Goal: Check status: Check status

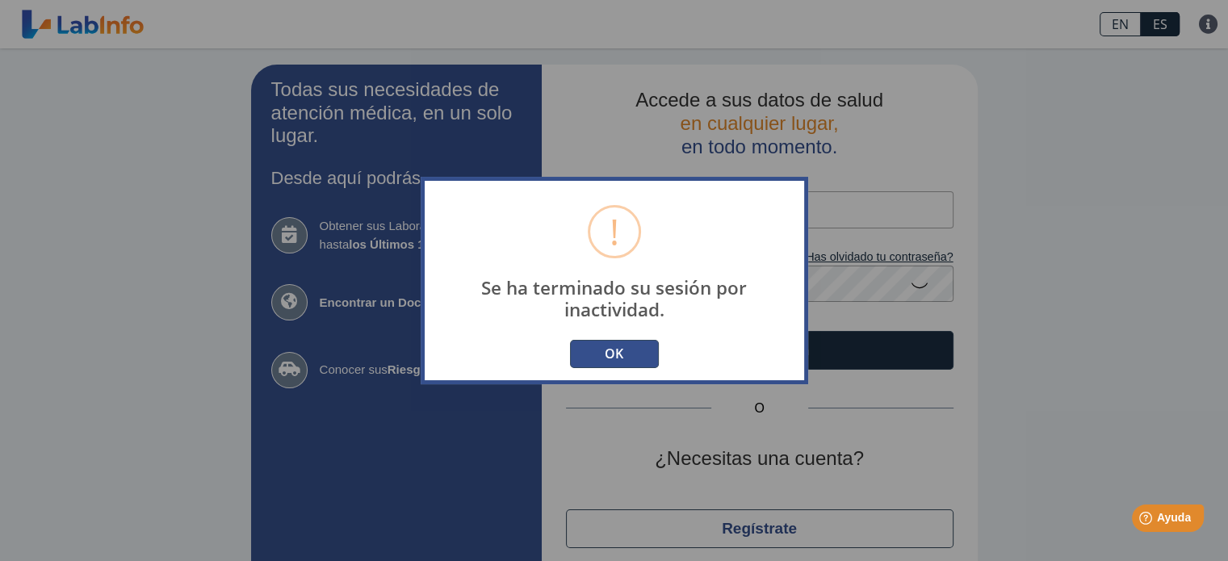
click at [615, 354] on button "OK" at bounding box center [614, 354] width 89 height 28
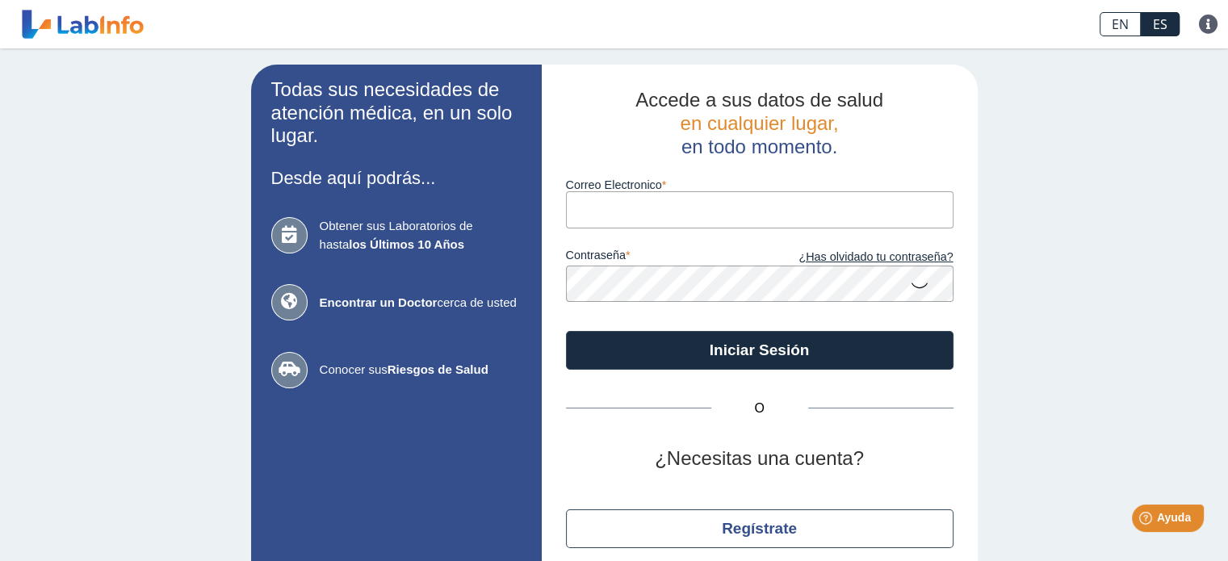
click at [608, 196] on input "Correo Electronico" at bounding box center [760, 209] width 388 height 36
type input "mgalaw@gmail.com"
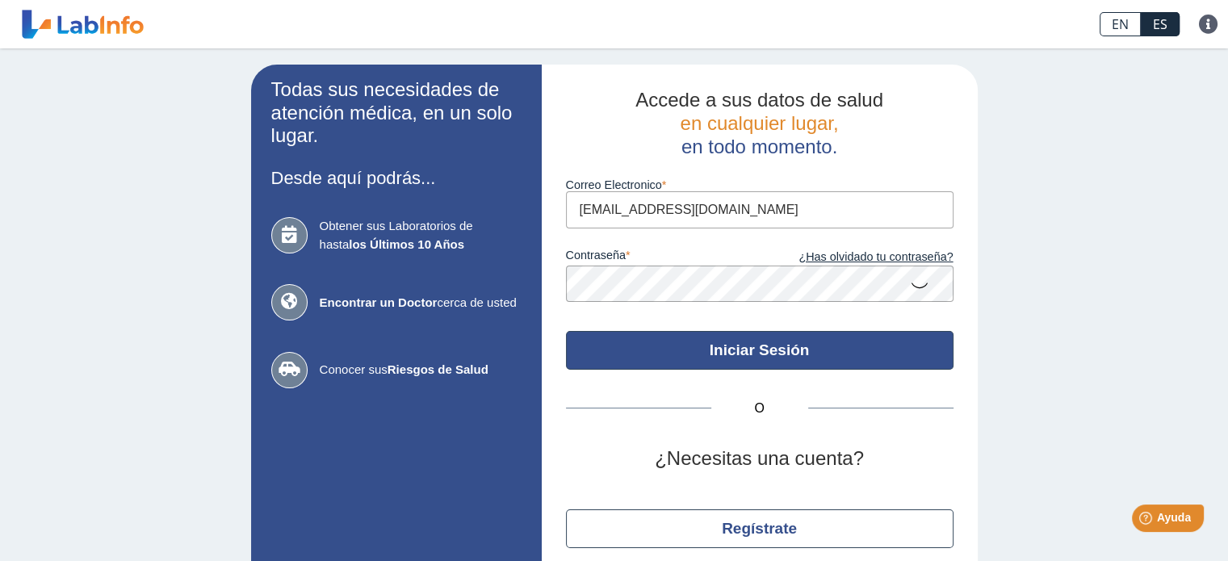
click at [729, 344] on button "Iniciar Sesión" at bounding box center [760, 350] width 388 height 39
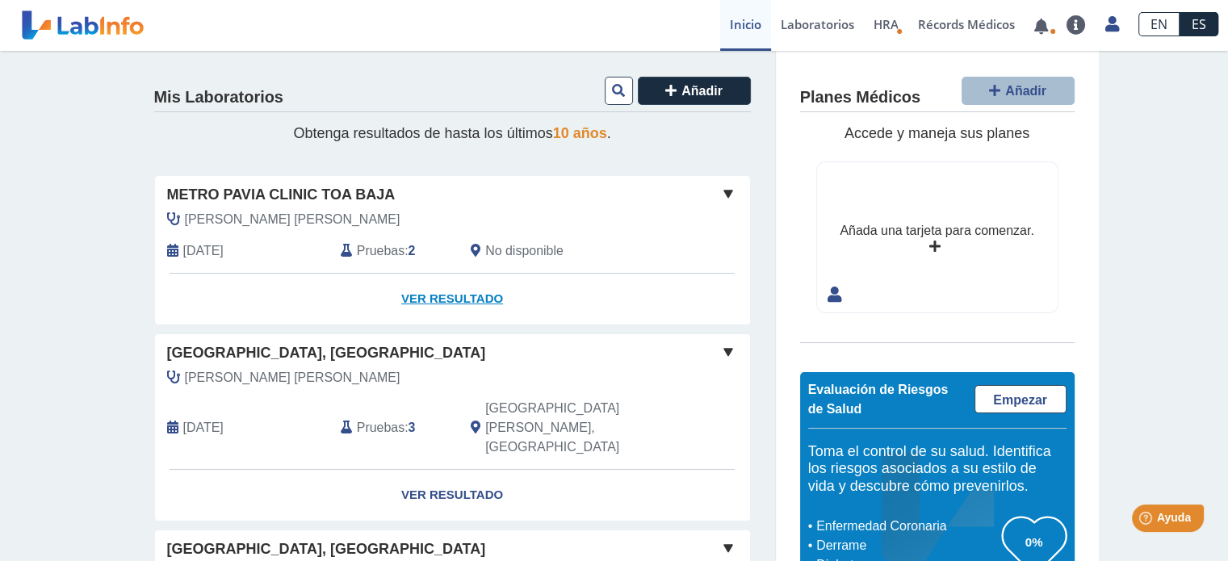
click at [436, 296] on link "Ver Resultado" at bounding box center [452, 299] width 595 height 51
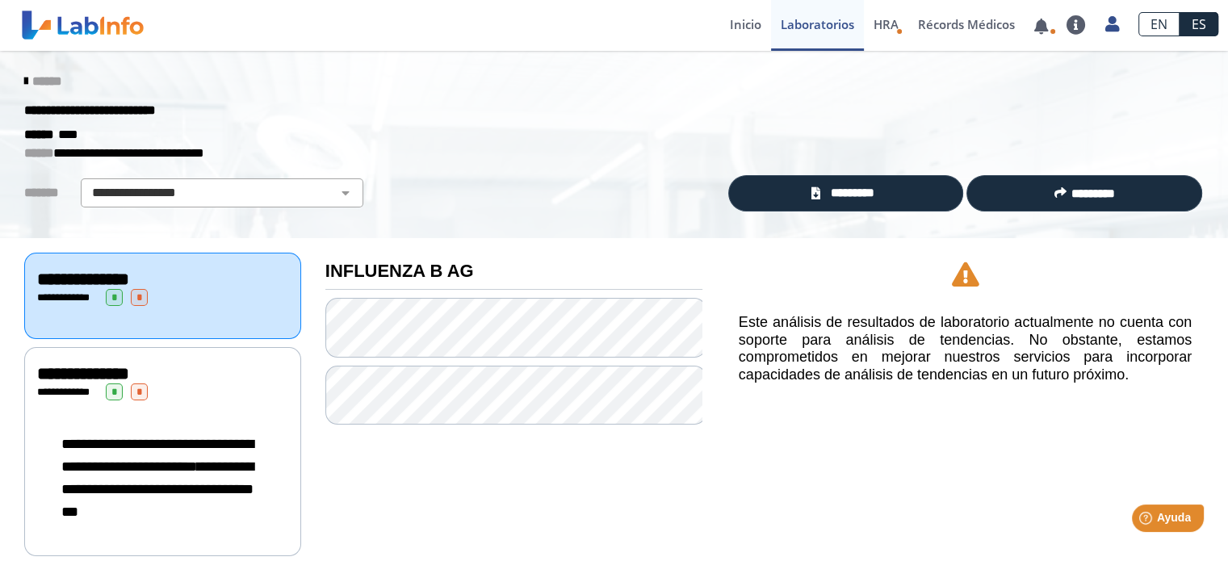
scroll to position [20, 0]
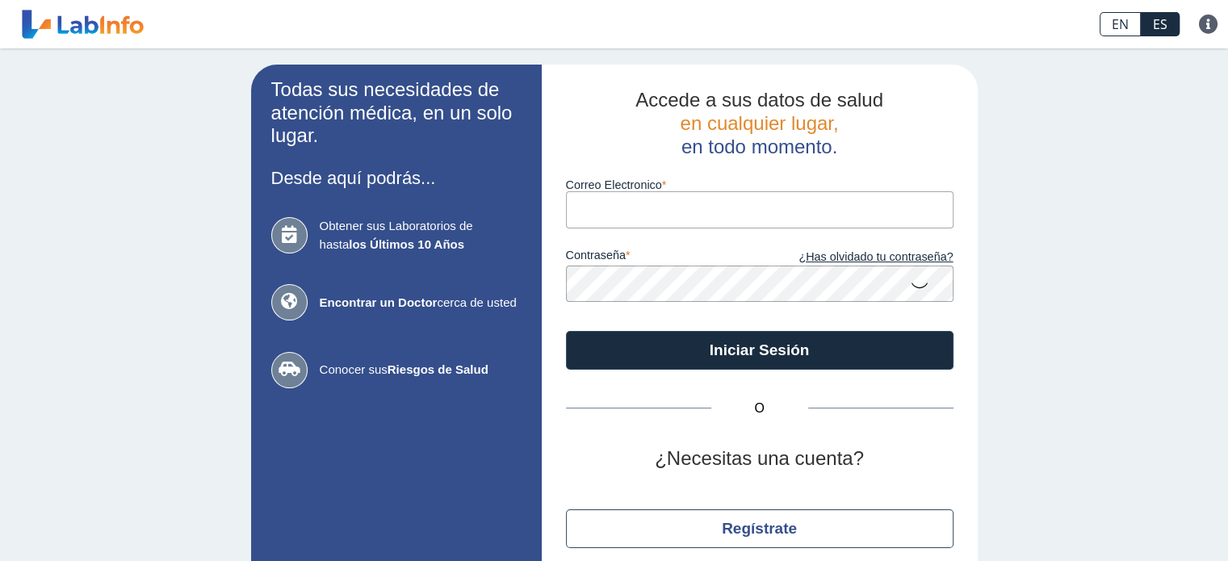
type input "[EMAIL_ADDRESS][DOMAIN_NAME]"
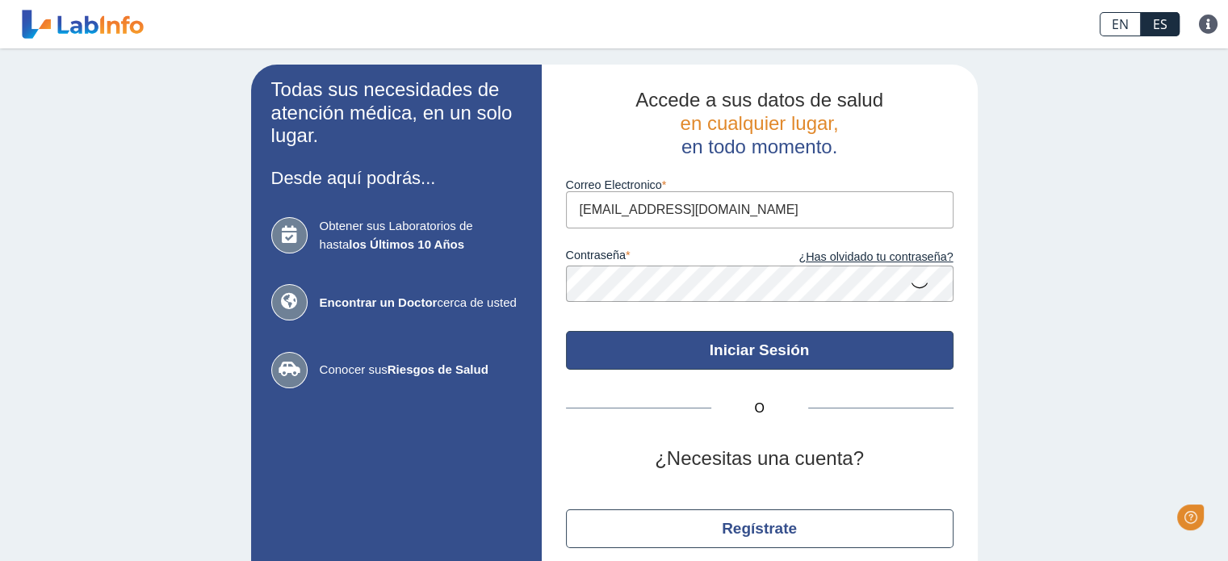
click at [753, 352] on button "Iniciar Sesión" at bounding box center [760, 350] width 388 height 39
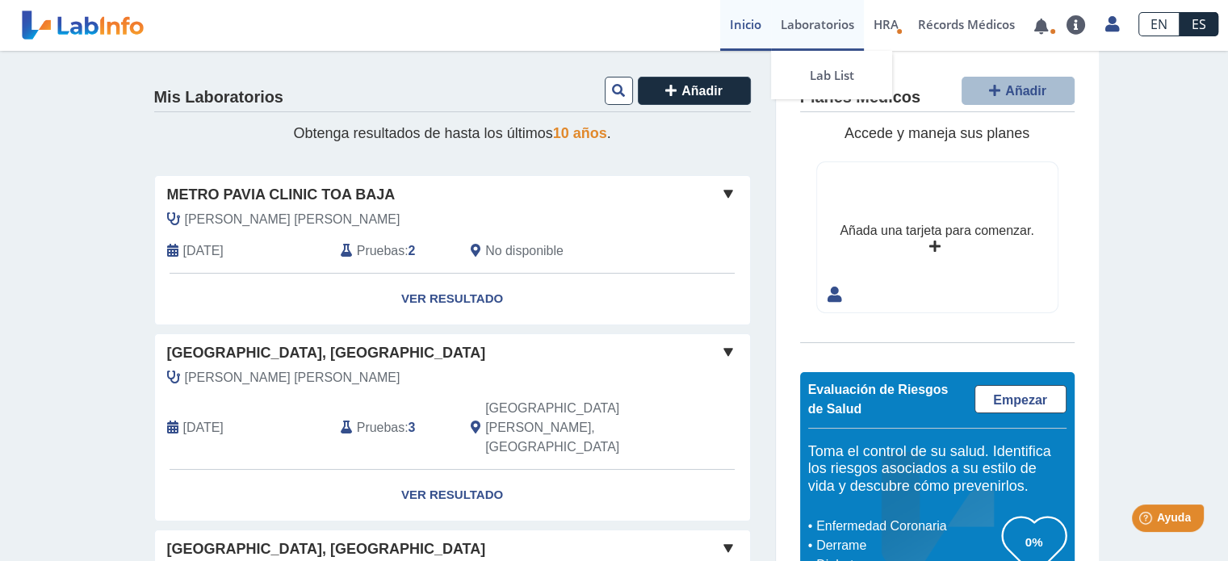
click at [802, 32] on link "Laboratorios" at bounding box center [817, 25] width 93 height 51
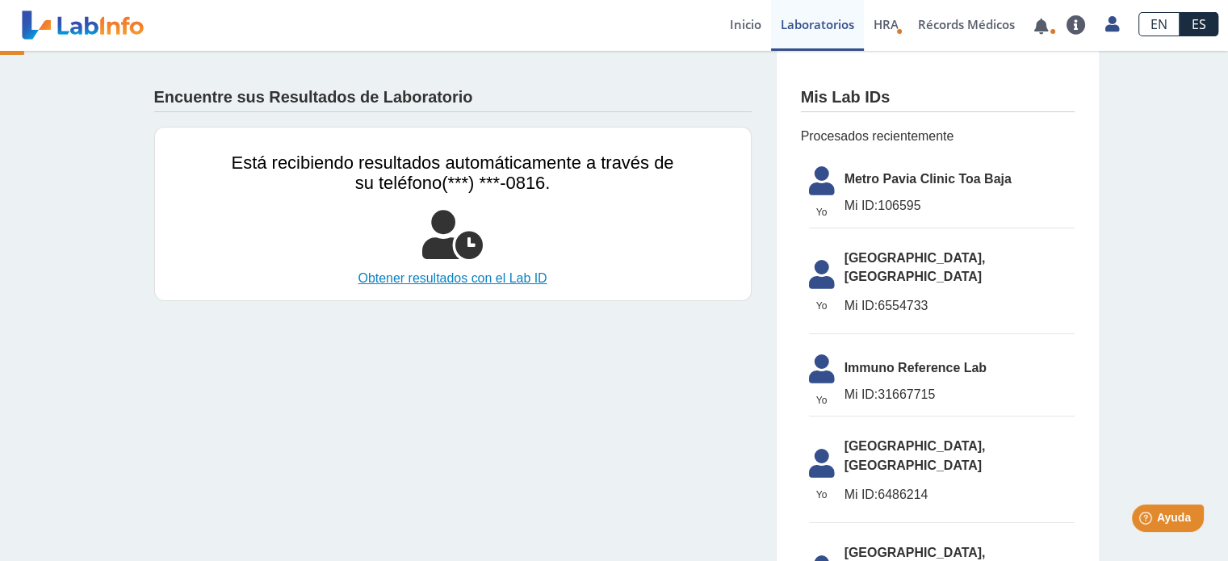
click at [495, 275] on link "Obtener resultados con el Lab ID" at bounding box center [453, 278] width 443 height 19
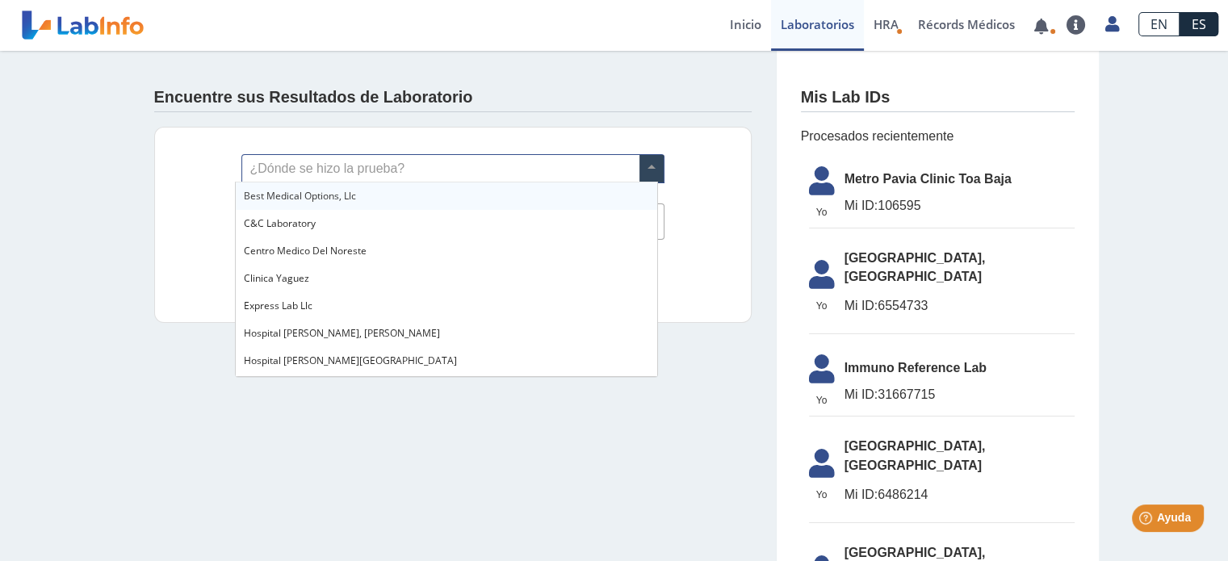
click at [640, 162] on span at bounding box center [652, 168] width 24 height 27
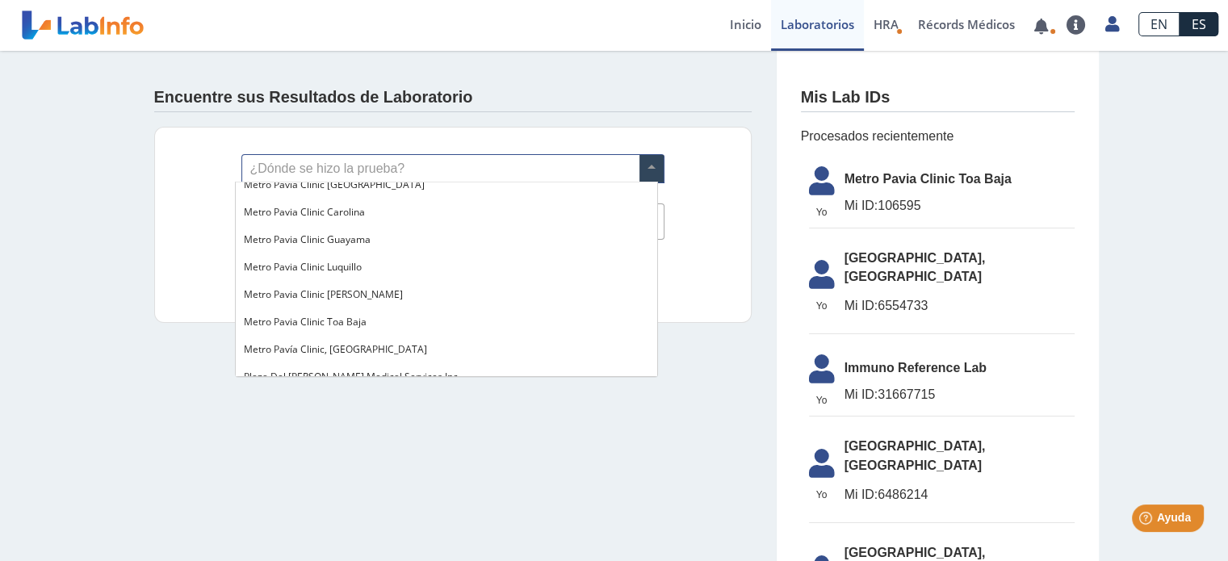
scroll to position [1210, 0]
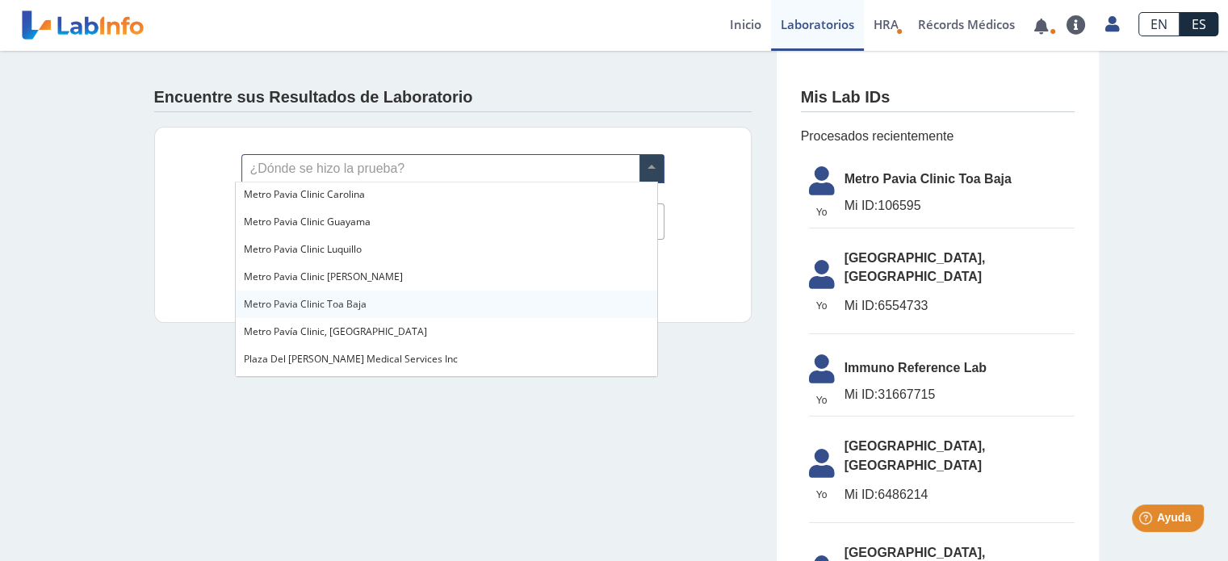
click at [400, 295] on div "Metro Pavia Clinic Toa Baja" at bounding box center [447, 304] width 422 height 27
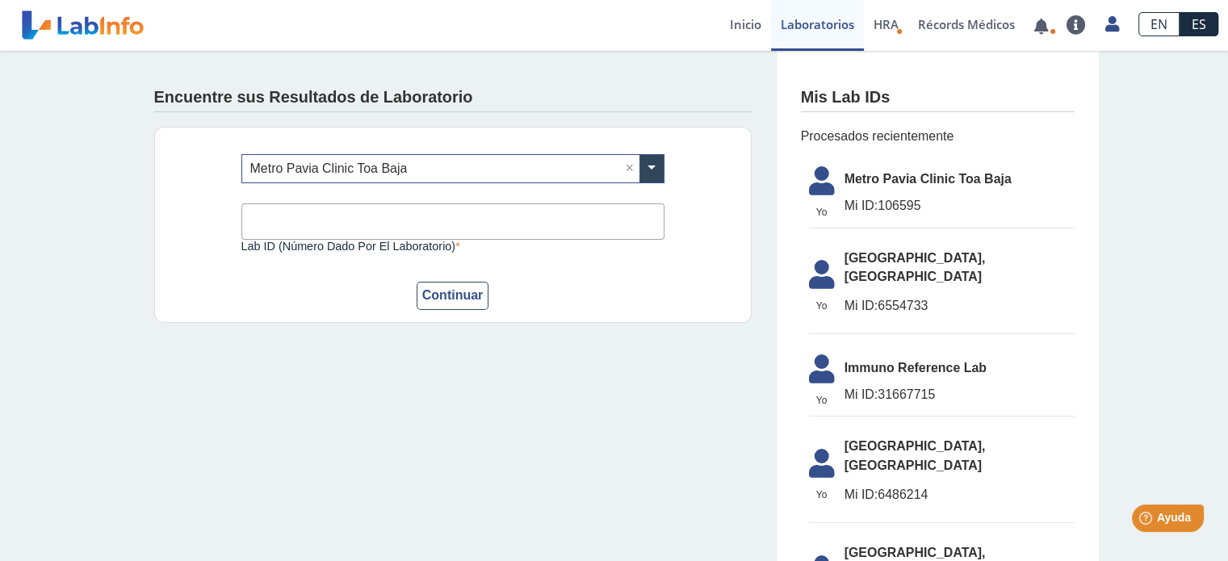
drag, startPoint x: 400, startPoint y: 295, endPoint x: 319, endPoint y: 212, distance: 115.9
click at [319, 212] on form "¿Dónde se hizo la prueba? × Metro Pavia Clinic Toa Baja × Lab ID (número dado p…" at bounding box center [452, 232] width 423 height 156
click at [319, 212] on input "Lab ID (número dado por el laboratorio)" at bounding box center [452, 221] width 423 height 36
type input "106595"
click at [434, 296] on button "Continuar" at bounding box center [453, 296] width 73 height 28
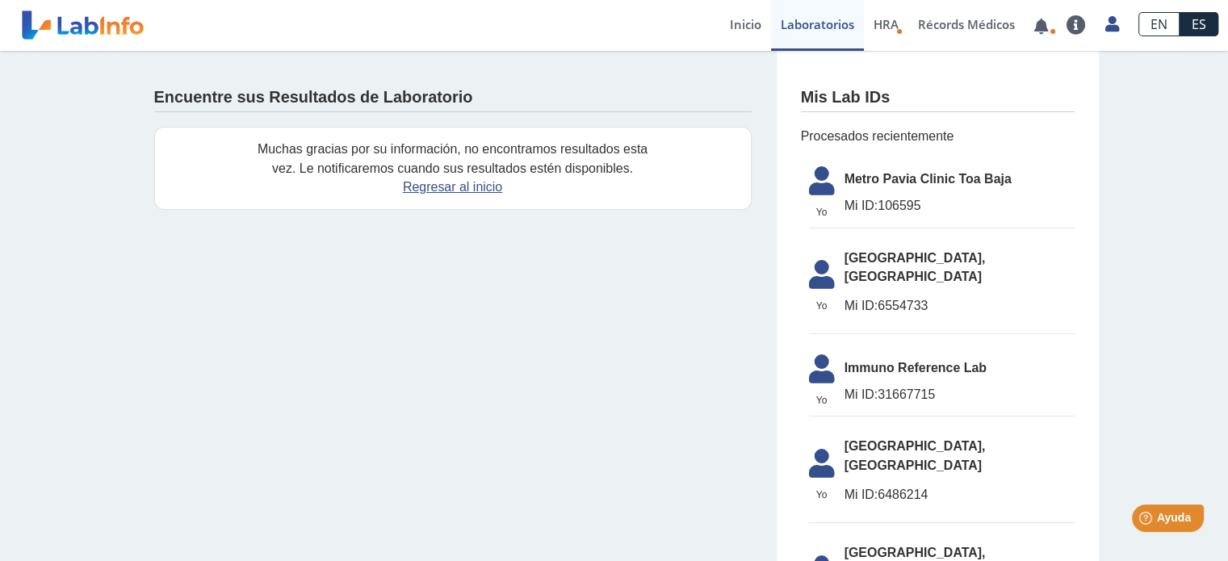
click at [974, 186] on span "Metro Pavia Clinic Toa Baja" at bounding box center [960, 179] width 230 height 19
click at [929, 15] on link "Récords Médicos" at bounding box center [966, 25] width 116 height 51
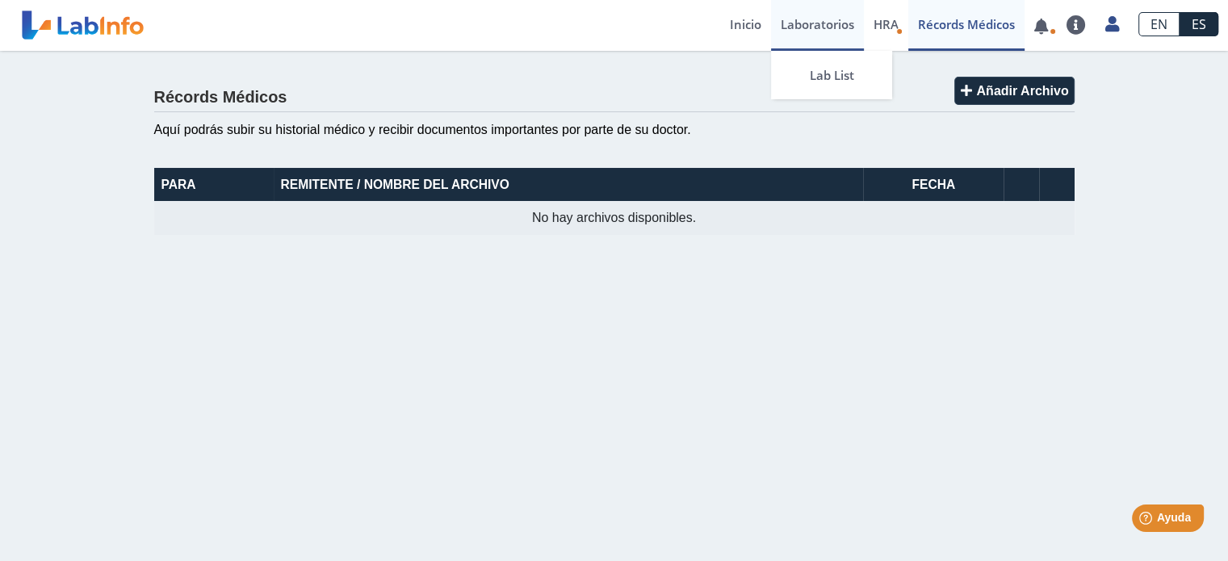
click at [832, 28] on link "Laboratorios" at bounding box center [817, 25] width 93 height 51
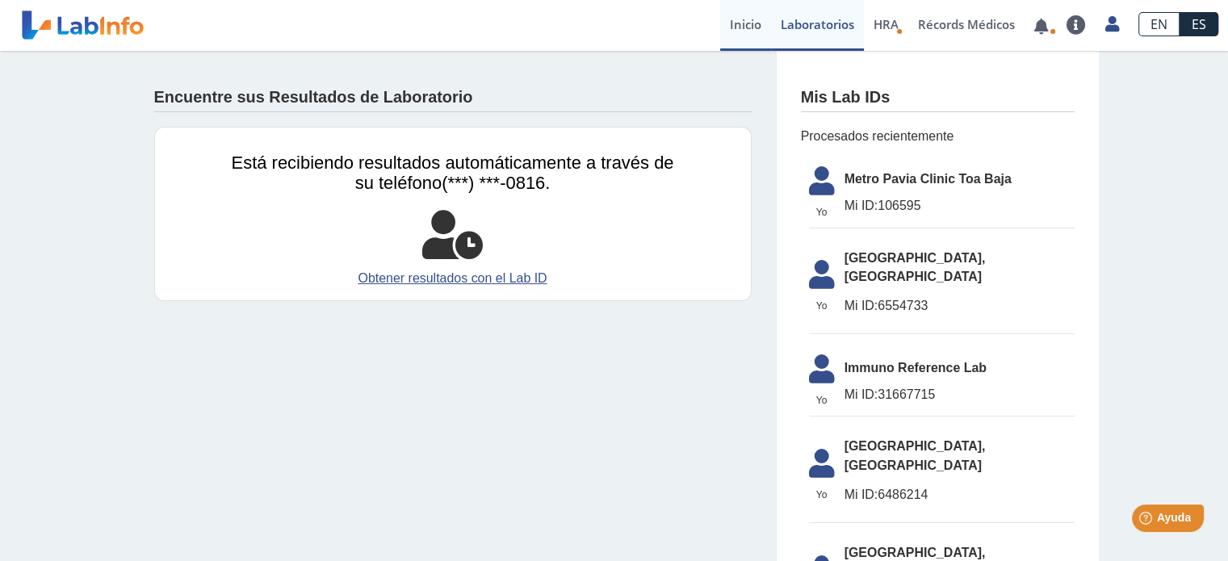
click at [754, 25] on link "Inicio" at bounding box center [745, 25] width 51 height 51
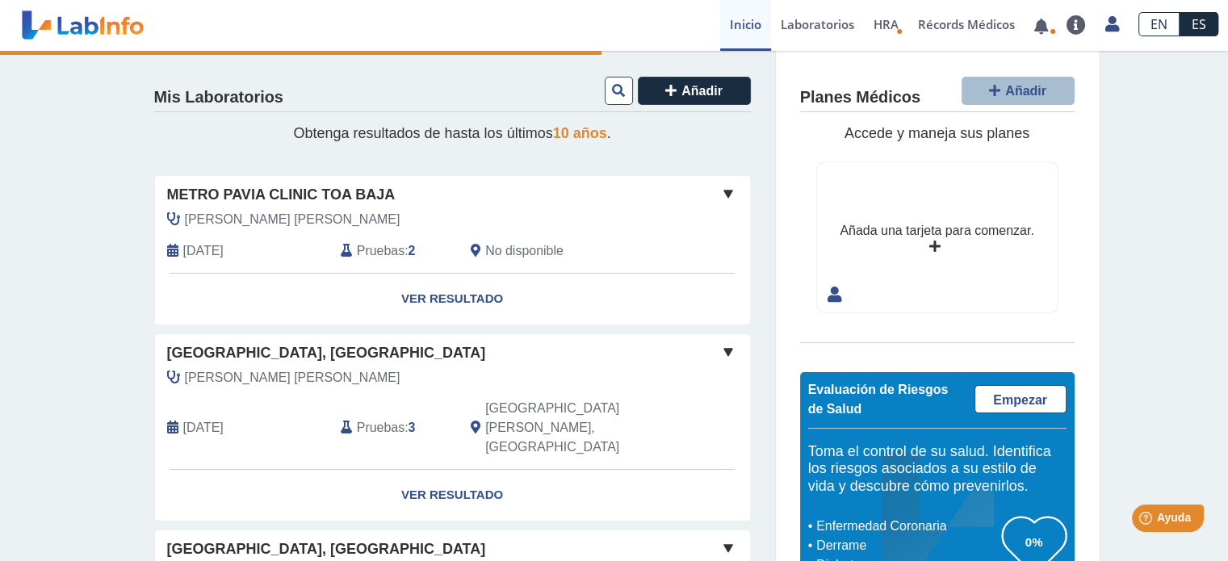
click at [387, 247] on span "Pruebas" at bounding box center [381, 250] width 48 height 19
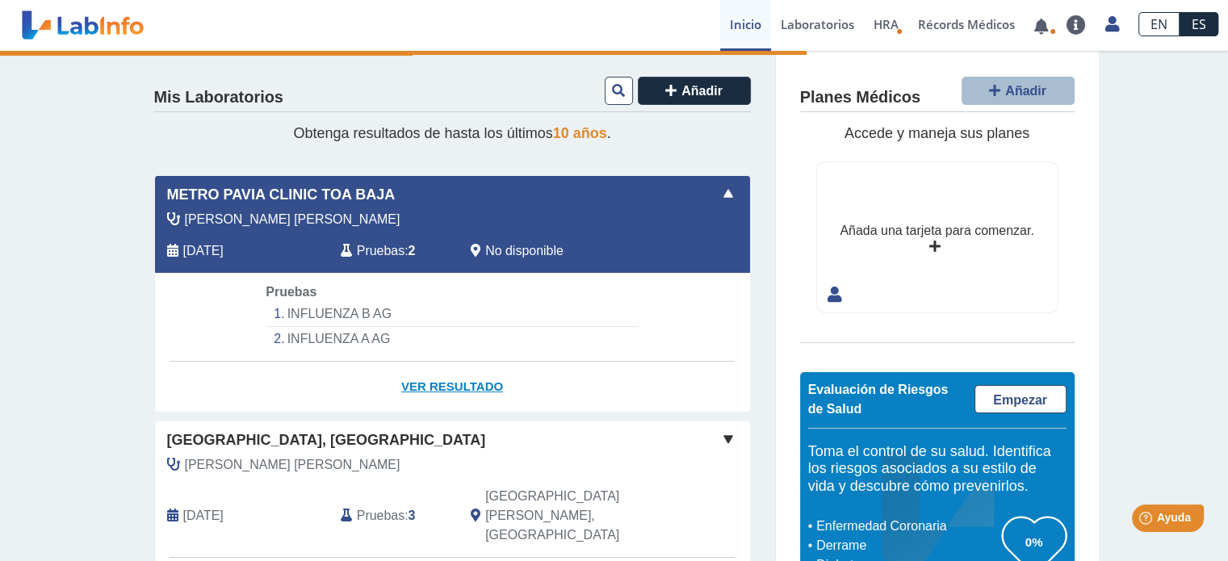
click at [422, 389] on link "Ver Resultado" at bounding box center [452, 387] width 595 height 51
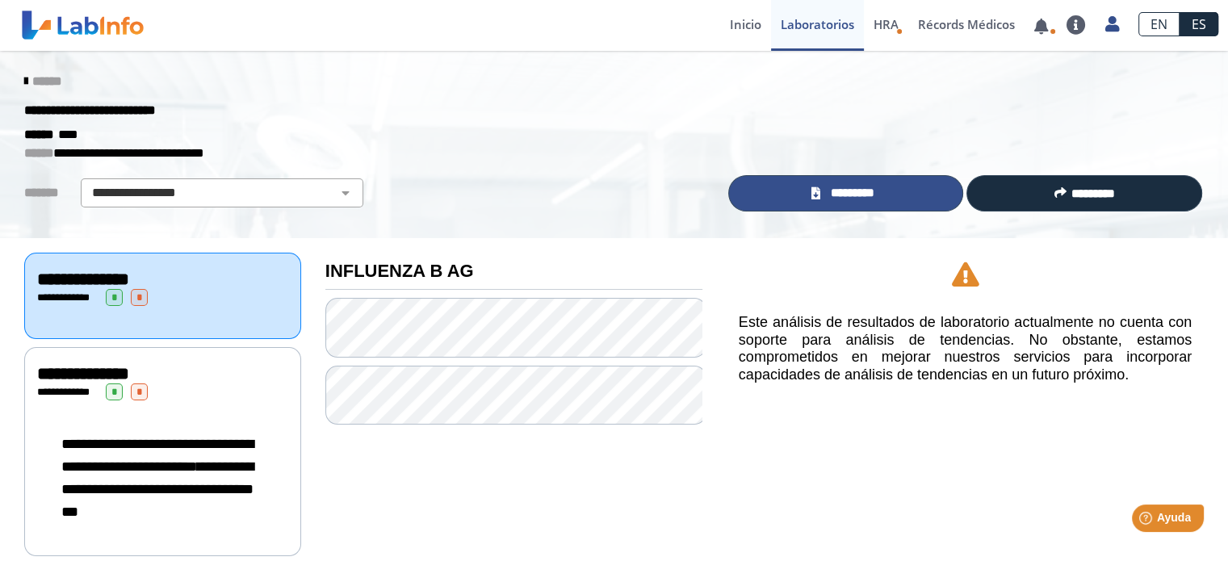
click at [905, 199] on link "*********" at bounding box center [846, 193] width 236 height 36
